Goal: Information Seeking & Learning: Find specific fact

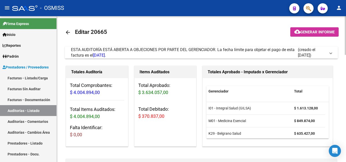
click at [330, 54] on span at bounding box center [331, 53] width 2 height 6
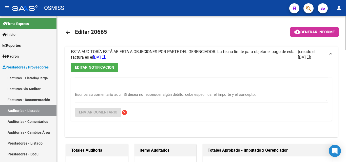
click at [68, 31] on mat-icon "arrow_back" at bounding box center [68, 32] width 6 height 6
click at [69, 32] on mat-icon "arrow_back" at bounding box center [68, 32] width 6 height 6
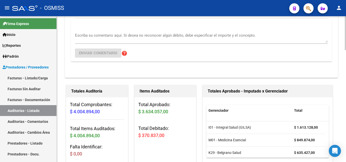
scroll to position [76, 0]
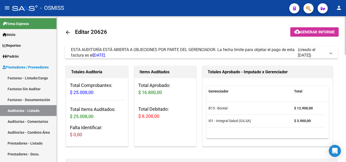
click at [329, 52] on span "ESTA AUDITORÍA ESTÁ ABIERTA A OBJECIONES POR PARTE DEL GERENCIADOR. La fecha lí…" at bounding box center [200, 52] width 259 height 11
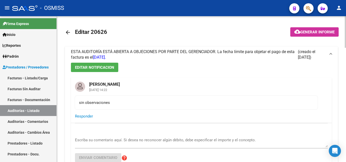
click at [67, 33] on mat-icon "arrow_back" at bounding box center [68, 32] width 6 height 6
click at [66, 30] on mat-icon "arrow_back" at bounding box center [68, 32] width 6 height 6
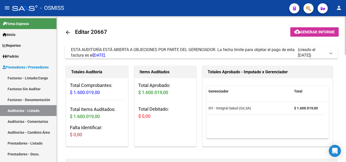
click at [331, 52] on span at bounding box center [331, 53] width 2 height 6
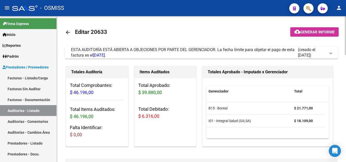
click at [329, 53] on span "ESTA AUDITORÍA ESTÁ ABIERTA A OBJECIONES POR PARTE DEL GERENCIADOR. La fecha lí…" at bounding box center [200, 52] width 259 height 11
click at [330, 53] on span at bounding box center [331, 53] width 2 height 6
click at [330, 51] on span at bounding box center [331, 53] width 2 height 6
click at [332, 53] on span at bounding box center [331, 53] width 2 height 6
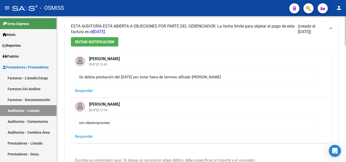
scroll to position [25, 0]
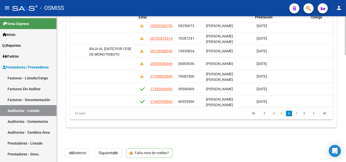
scroll to position [446, 369]
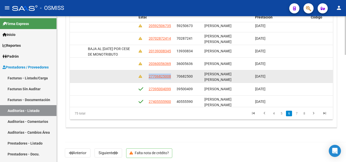
drag, startPoint x: 146, startPoint y: 76, endPoint x: 175, endPoint y: 77, distance: 28.4
click at [175, 77] on div "360500 I01 - Integral Salud (GILSA) $ 12.285,00 $ 12.285,00 $ 0,00 $ 0,00 $ 0,0…" at bounding box center [103, 76] width 805 height 13
copy div "27706825008"
click at [148, 75] on datatable-body-cell "27706825008" at bounding box center [161, 76] width 28 height 12
drag, startPoint x: 148, startPoint y: 75, endPoint x: 172, endPoint y: 76, distance: 24.1
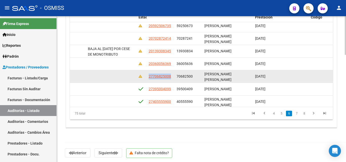
click at [172, 76] on datatable-body-cell "27706825008" at bounding box center [161, 76] width 28 height 12
copy span "27706825008"
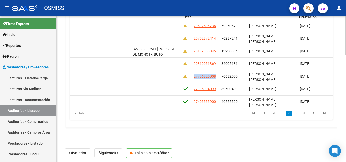
scroll to position [446, 325]
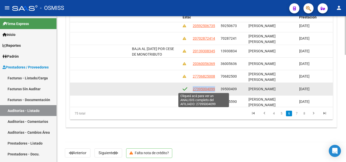
drag, startPoint x: 193, startPoint y: 89, endPoint x: 214, endPoint y: 90, distance: 21.3
click at [214, 90] on span "27395004099" at bounding box center [204, 89] width 22 height 4
copy span "27395004099"
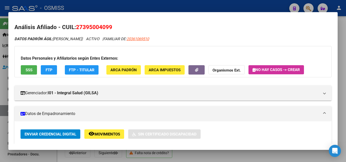
click at [164, 5] on div at bounding box center [173, 81] width 346 height 162
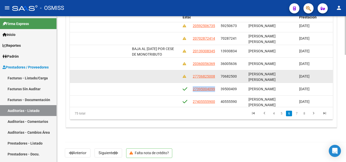
drag, startPoint x: 192, startPoint y: 77, endPoint x: 217, endPoint y: 78, distance: 25.1
click at [217, 78] on datatable-body-cell "27706825008" at bounding box center [205, 76] width 28 height 12
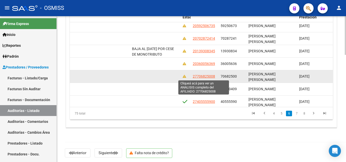
click at [211, 77] on span "27706825008" at bounding box center [204, 76] width 22 height 4
copy span "27706825008"
type textarea "27706825008"
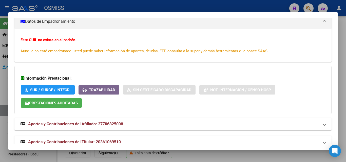
scroll to position [102, 0]
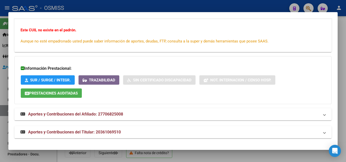
click at [24, 132] on icon at bounding box center [23, 132] width 5 height 4
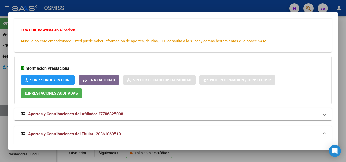
click at [31, 135] on span "Aportes y Contribuciones del Titular: 20361069510" at bounding box center [74, 134] width 93 height 5
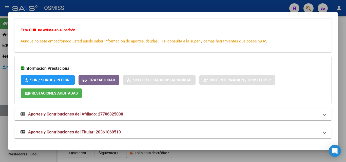
click at [323, 133] on span at bounding box center [324, 132] width 2 height 6
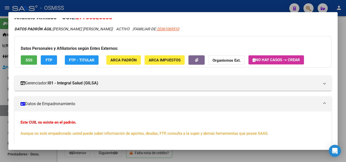
scroll to position [1, 0]
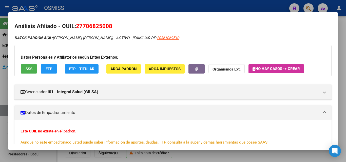
click at [38, 112] on mat-panel-title "Datos de Empadronamiento" at bounding box center [170, 113] width 299 height 6
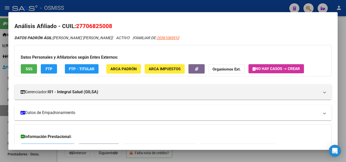
scroll to position [26, 0]
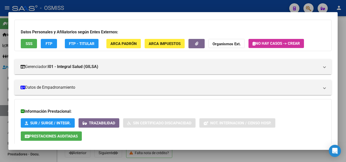
click at [26, 42] on span "SSS" at bounding box center [29, 44] width 7 height 5
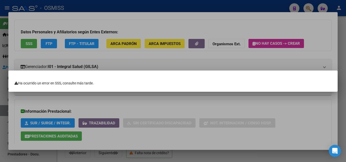
click at [130, 44] on div at bounding box center [173, 81] width 346 height 162
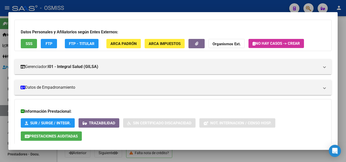
click at [126, 46] on span "ARCA Padrón" at bounding box center [123, 44] width 26 height 5
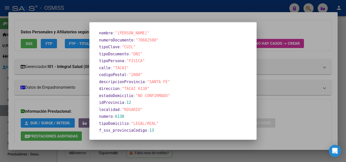
scroll to position [122, 0]
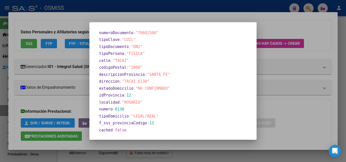
click at [153, 14] on div at bounding box center [173, 81] width 346 height 162
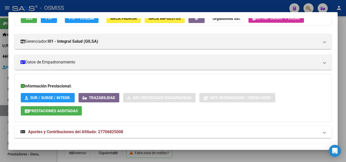
scroll to position [84, 0]
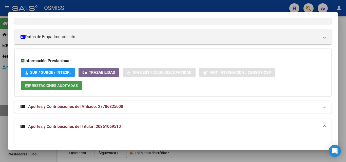
click at [42, 87] on span "Prestaciones Auditadas" at bounding box center [53, 86] width 49 height 5
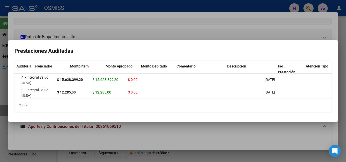
scroll to position [0, 0]
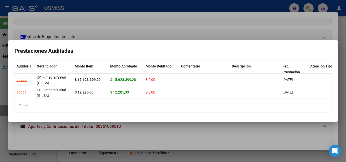
click at [116, 27] on div at bounding box center [173, 81] width 346 height 162
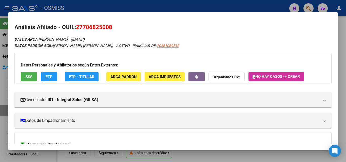
click at [154, 8] on div at bounding box center [173, 81] width 346 height 162
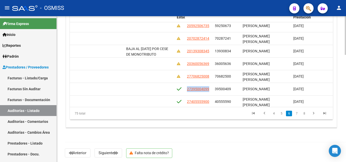
scroll to position [446, 335]
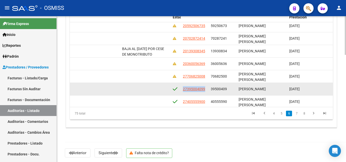
drag, startPoint x: 183, startPoint y: 89, endPoint x: 206, endPoint y: 89, distance: 22.5
click at [206, 89] on div "27395004099" at bounding box center [195, 89] width 24 height 6
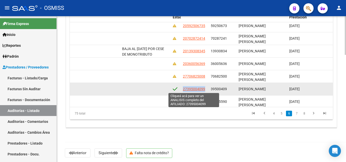
copy span "27395004099"
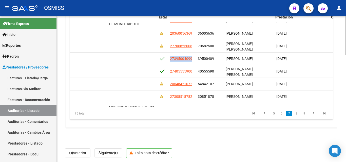
scroll to position [476, 349]
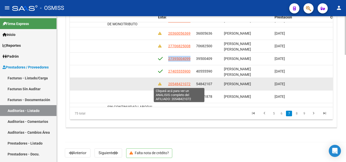
drag, startPoint x: 167, startPoint y: 85, endPoint x: 190, endPoint y: 86, distance: 23.1
click at [190, 86] on datatable-body-cell "20548421072" at bounding box center [180, 84] width 28 height 12
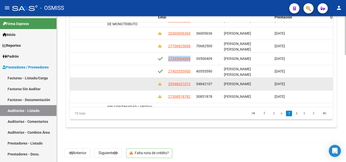
copy span "20548421072"
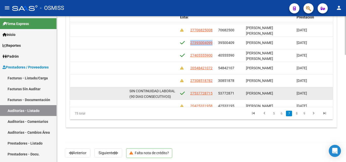
scroll to position [495, 327]
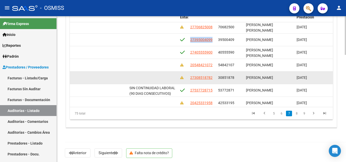
drag, startPoint x: 189, startPoint y: 96, endPoint x: 214, endPoint y: 79, distance: 30.3
click at [214, 79] on datatable-body-cell "27308518782" at bounding box center [202, 78] width 28 height 12
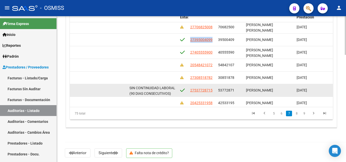
copy span "27308518782"
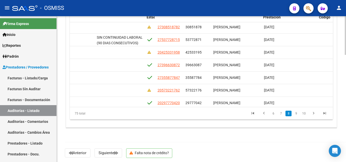
scroll to position [546, 361]
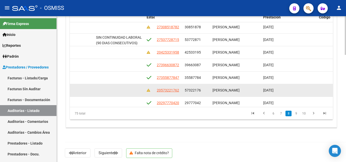
drag, startPoint x: 157, startPoint y: 90, endPoint x: 182, endPoint y: 92, distance: 24.9
click at [182, 92] on datatable-body-cell "20573221762" at bounding box center [169, 90] width 28 height 12
copy span "20573221762"
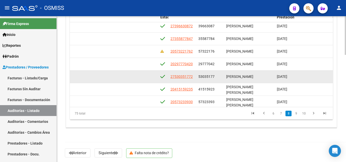
scroll to position [586, 347]
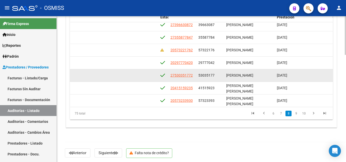
drag, startPoint x: 170, startPoint y: 95, endPoint x: 196, endPoint y: 74, distance: 33.3
click at [196, 74] on div "360484 I01 - Integral Salud (GILSA) $ 35.048,00 $ 35.048,00 $ 0,00 $ 0,00 $ 0,0…" at bounding box center [125, 75] width 805 height 13
copy span "27530351772"
click at [169, 75] on datatable-body-cell "27530351772" at bounding box center [182, 75] width 28 height 12
drag, startPoint x: 170, startPoint y: 75, endPoint x: 195, endPoint y: 76, distance: 25.1
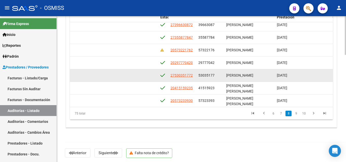
click at [194, 76] on datatable-body-cell "27530351772" at bounding box center [182, 75] width 28 height 12
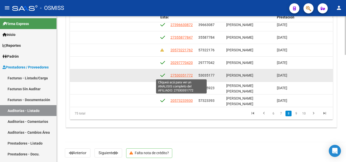
copy span "27530351772"
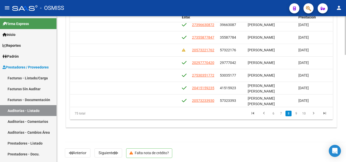
scroll to position [586, 327]
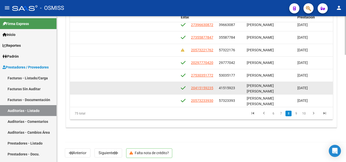
drag, startPoint x: 191, startPoint y: 89, endPoint x: 215, endPoint y: 92, distance: 24.7
click at [215, 92] on datatable-body-cell "20415159235" at bounding box center [203, 88] width 28 height 12
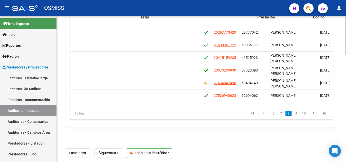
scroll to position [616, 381]
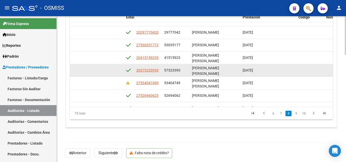
drag, startPoint x: 136, startPoint y: 70, endPoint x: 160, endPoint y: 73, distance: 23.7
click at [160, 73] on div "20573233930" at bounding box center [148, 71] width 24 height 6
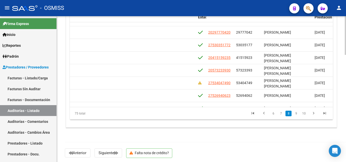
scroll to position [616, 314]
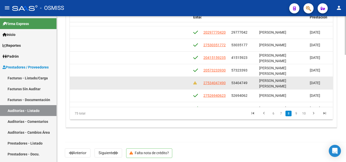
drag, startPoint x: 203, startPoint y: 83, endPoint x: 224, endPoint y: 88, distance: 21.0
click at [224, 88] on datatable-body-cell "27534047490" at bounding box center [215, 83] width 28 height 12
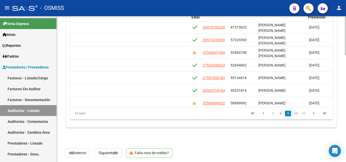
scroll to position [647, 317]
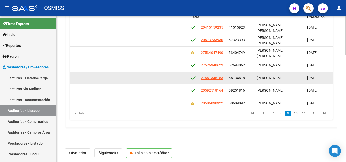
drag, startPoint x: 202, startPoint y: 78, endPoint x: 198, endPoint y: 76, distance: 4.3
click at [213, 81] on app-link-go-to "27551346183" at bounding box center [212, 78] width 22 height 6
drag, startPoint x: 199, startPoint y: 76, endPoint x: 227, endPoint y: 81, distance: 28.4
click at [227, 81] on div "360479 I01 - Integral Salud (GILSA) $ 24.586,00 $ 24.586,00 $ 0,00 $ 0,00 $ 0,0…" at bounding box center [155, 78] width 805 height 13
click at [200, 78] on datatable-body-cell "27551346183" at bounding box center [213, 78] width 28 height 12
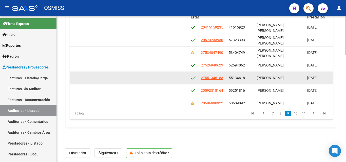
drag, startPoint x: 200, startPoint y: 78, endPoint x: 225, endPoint y: 78, distance: 24.6
click at [225, 78] on datatable-body-cell "27551346183" at bounding box center [213, 78] width 28 height 12
